Goal: Task Accomplishment & Management: Use online tool/utility

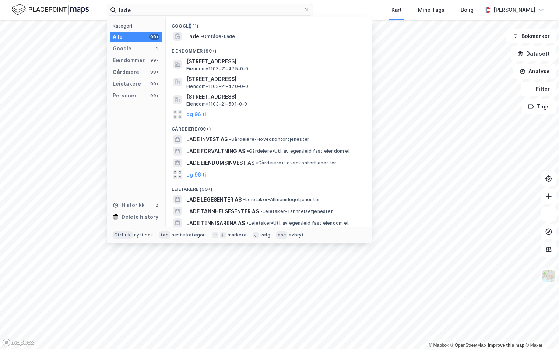
click at [190, 28] on div "Google (1)" at bounding box center [269, 23] width 206 height 13
click at [188, 35] on span "Lade" at bounding box center [192, 36] width 13 height 9
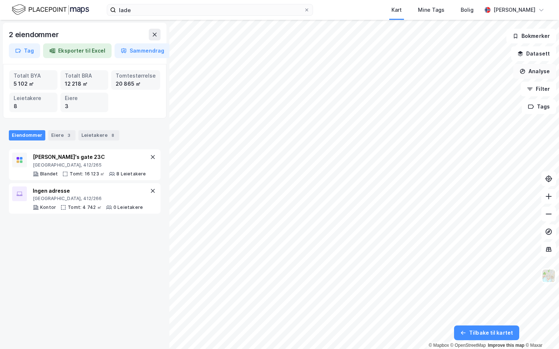
click at [544, 70] on button "Analyse" at bounding box center [534, 71] width 43 height 15
click at [452, 86] on div "Tegn område" at bounding box center [470, 87] width 64 height 6
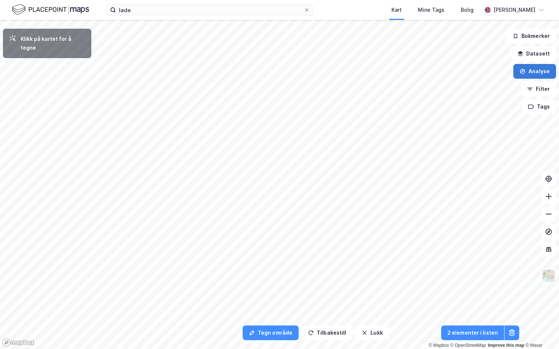
click at [530, 69] on button "Analyse" at bounding box center [534, 71] width 43 height 15
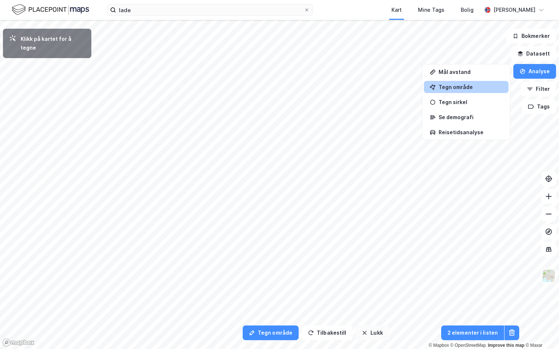
click at [361, 335] on icon "button" at bounding box center [364, 333] width 6 height 6
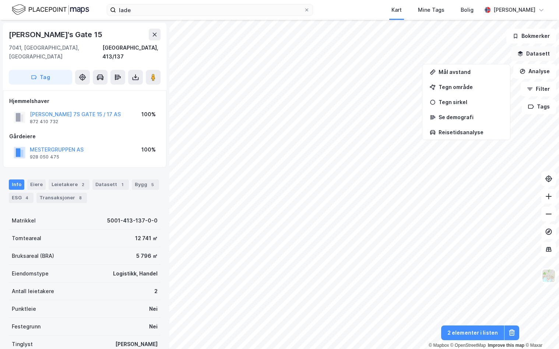
click at [536, 53] on button "Datasett" at bounding box center [533, 53] width 45 height 15
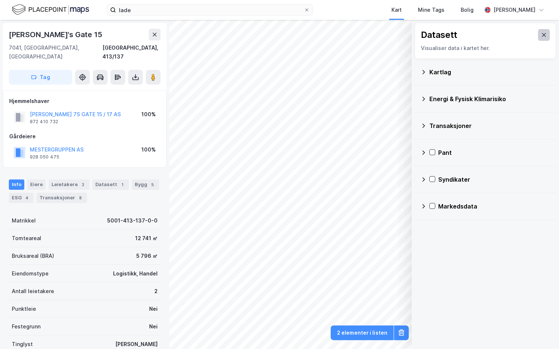
click at [541, 35] on button at bounding box center [544, 35] width 12 height 12
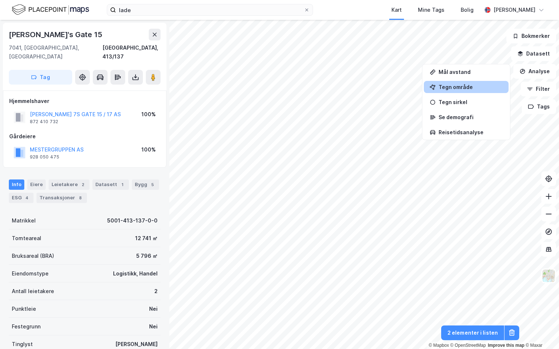
click at [443, 85] on div "Tegn område" at bounding box center [470, 87] width 64 height 6
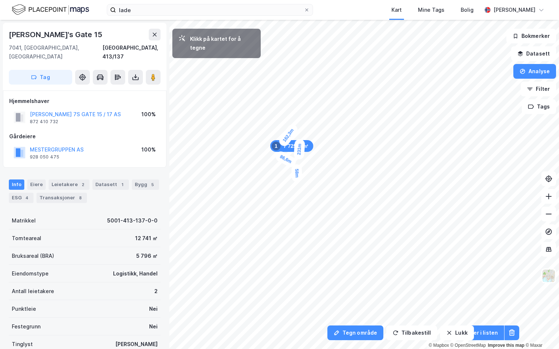
click at [297, 181] on div "58m" at bounding box center [296, 173] width 11 height 18
click at [301, 184] on div "20,1m" at bounding box center [299, 183] width 24 height 20
click at [298, 198] on div "51,4m" at bounding box center [299, 191] width 15 height 23
